Goal: Task Accomplishment & Management: Use online tool/utility

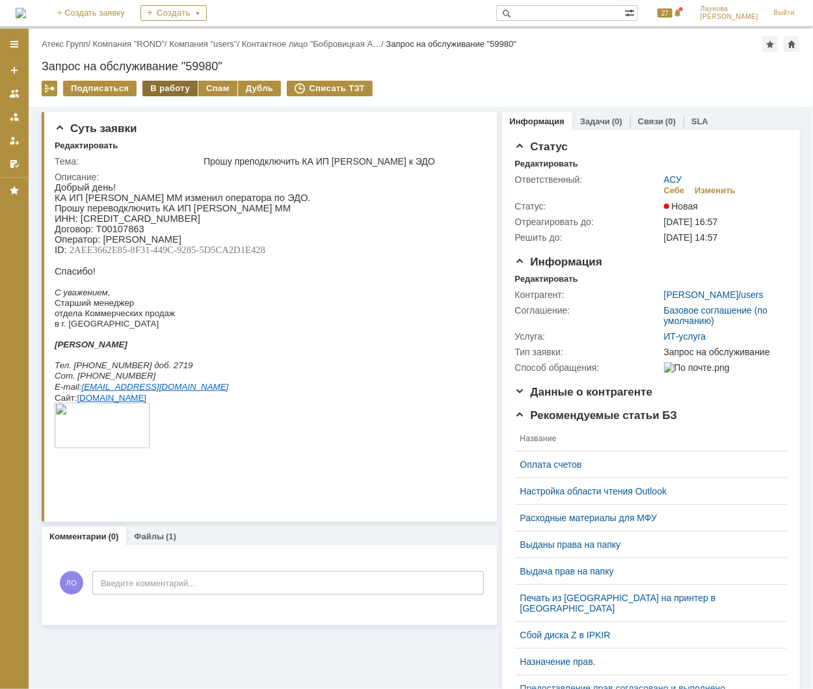
click at [175, 88] on div "В работу" at bounding box center [169, 89] width 55 height 16
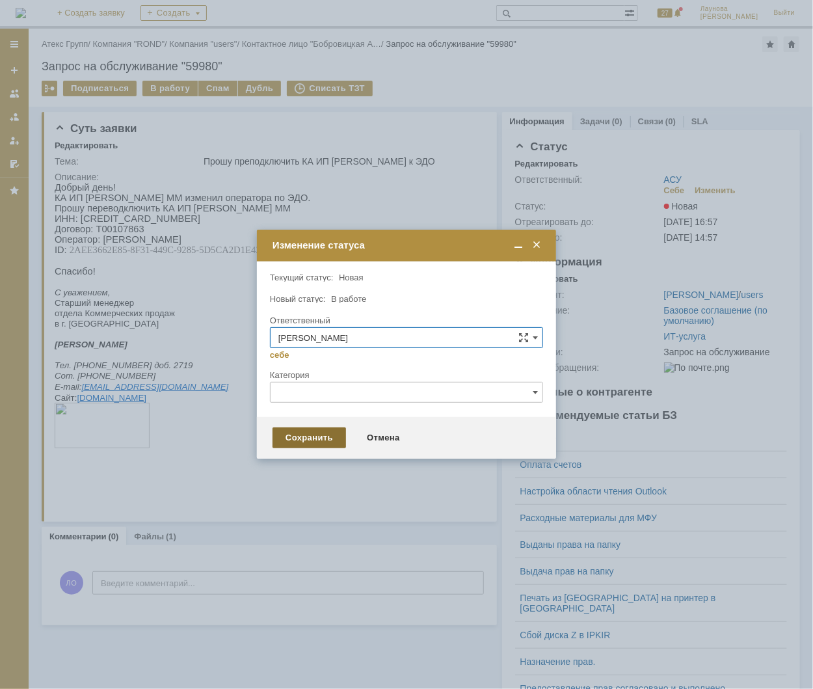
click at [314, 435] on div "Сохранить" at bounding box center [310, 437] width 74 height 21
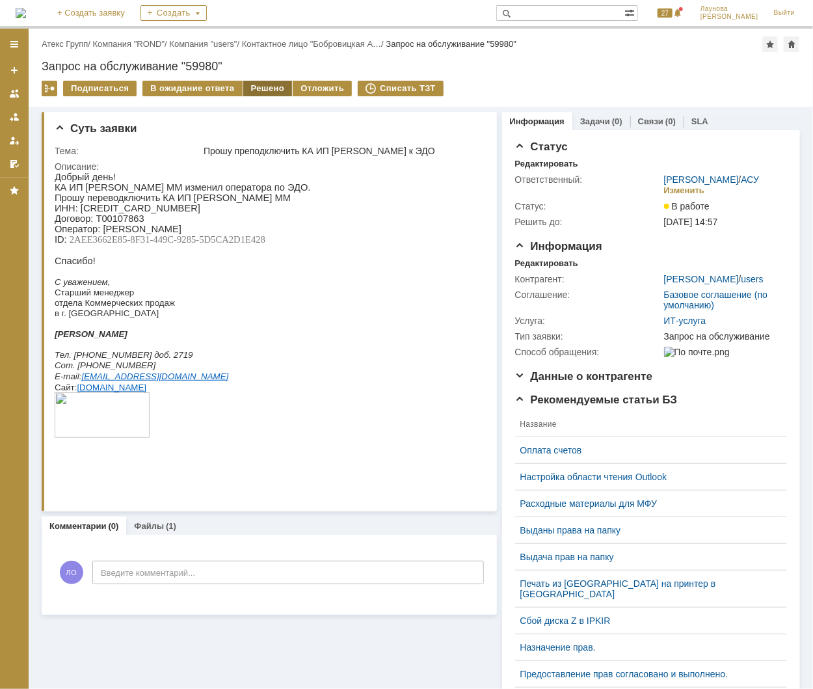
click at [265, 91] on div "Решено" at bounding box center [267, 89] width 49 height 16
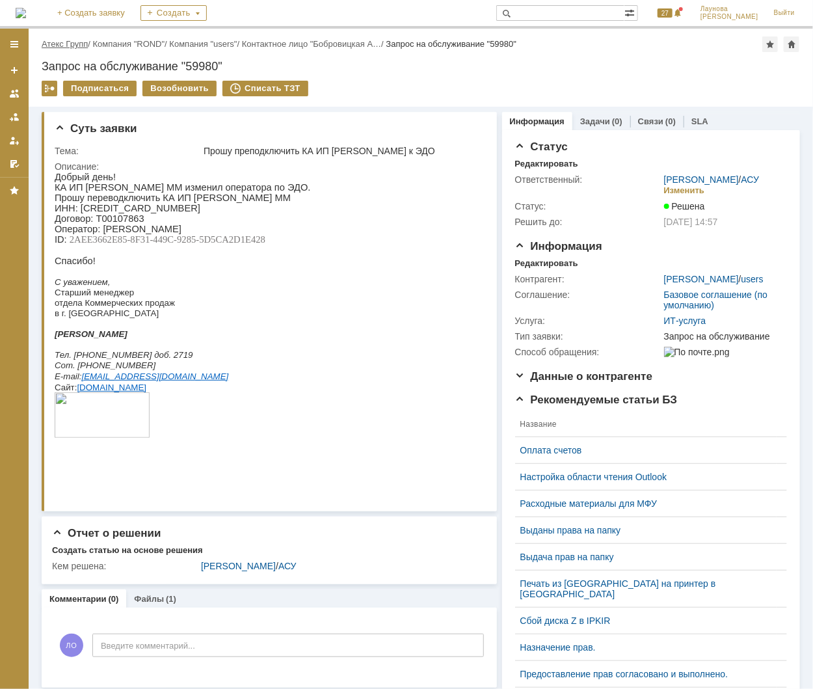
click at [83, 43] on link "Атекс Групп" at bounding box center [65, 44] width 46 height 10
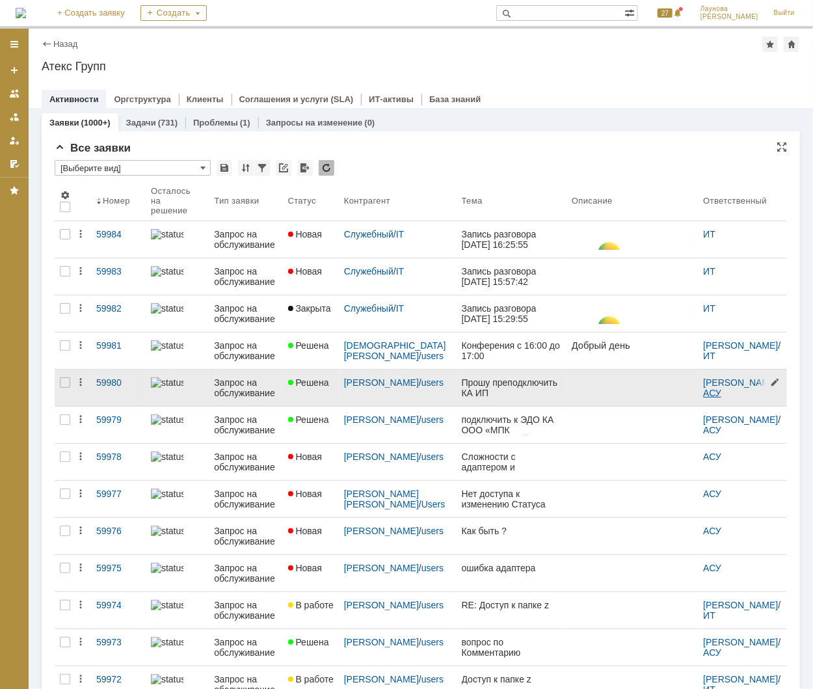
click at [711, 394] on link "АСУ" at bounding box center [712, 393] width 18 height 10
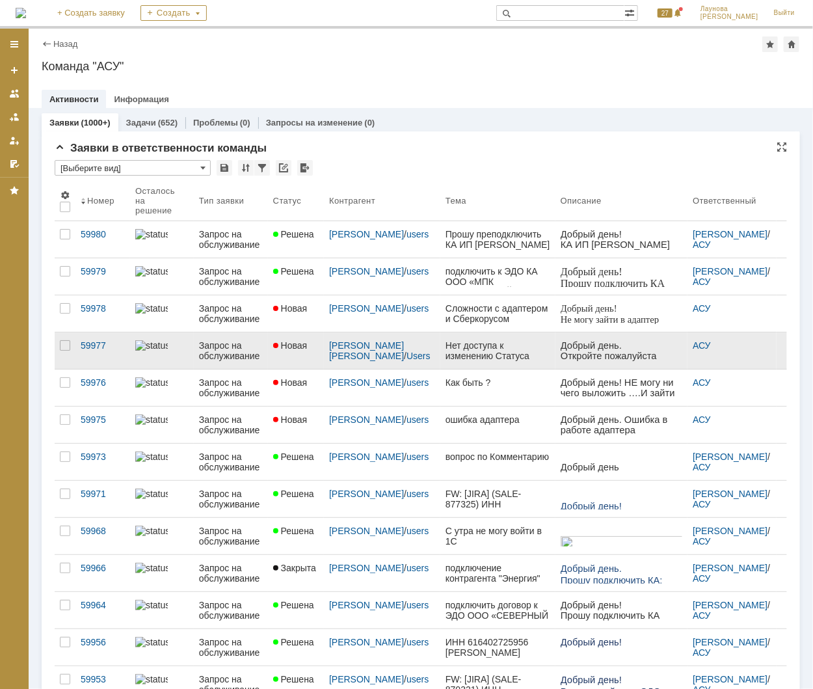
click at [453, 348] on div "Нет доступа к изменению Статуса" at bounding box center [498, 350] width 105 height 21
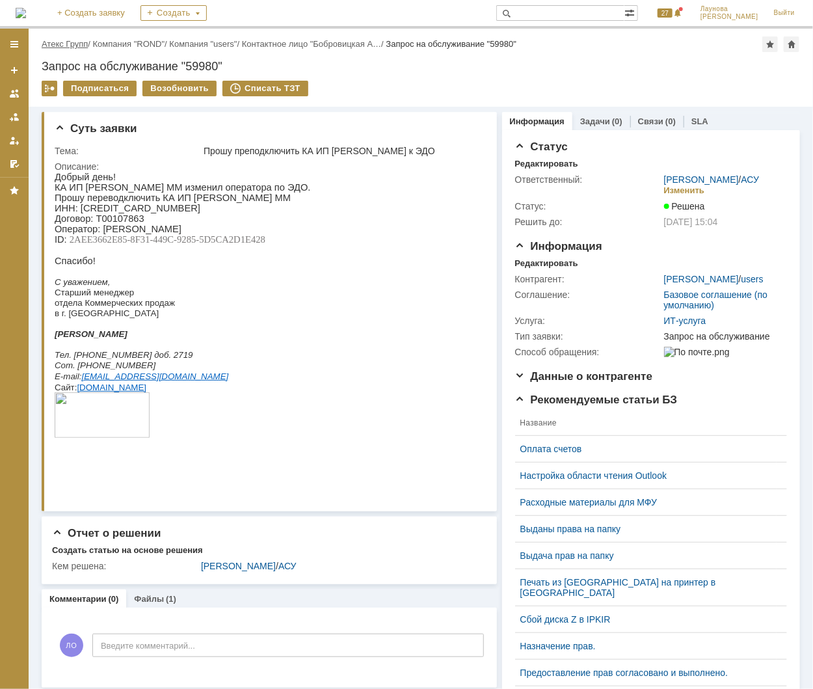
click at [60, 44] on link "Атекс Групп" at bounding box center [65, 44] width 46 height 10
